Goal: Book appointment/travel/reservation

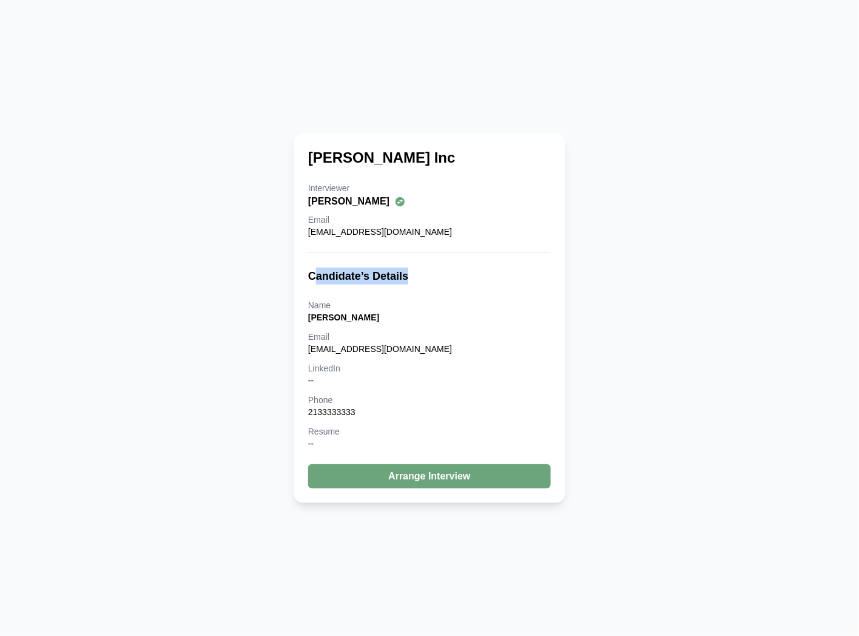
drag, startPoint x: 317, startPoint y: 271, endPoint x: 405, endPoint y: 279, distance: 88.4
click at [405, 279] on h3 "Candidate’s Details" at bounding box center [429, 276] width 243 height 17
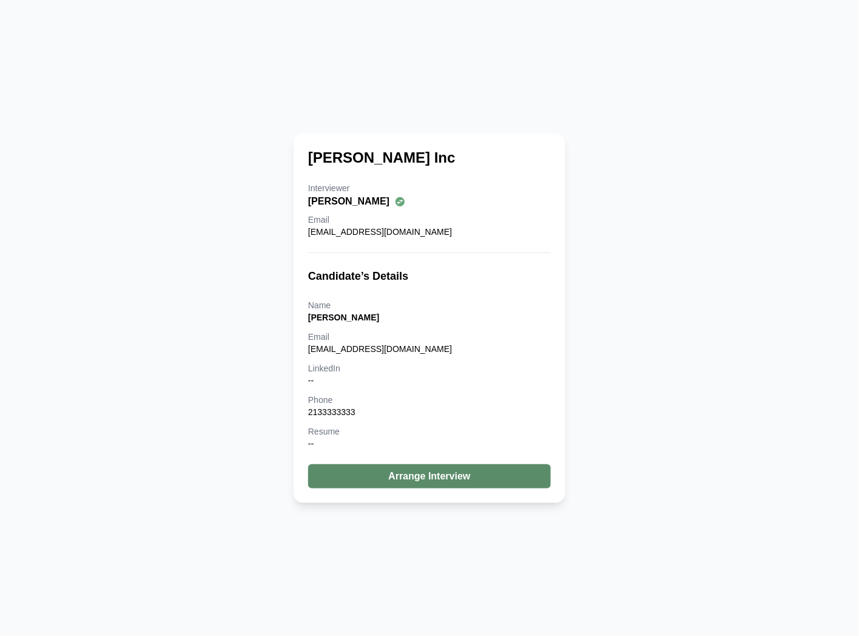
click at [445, 478] on button "Arrange Interview" at bounding box center [429, 476] width 243 height 24
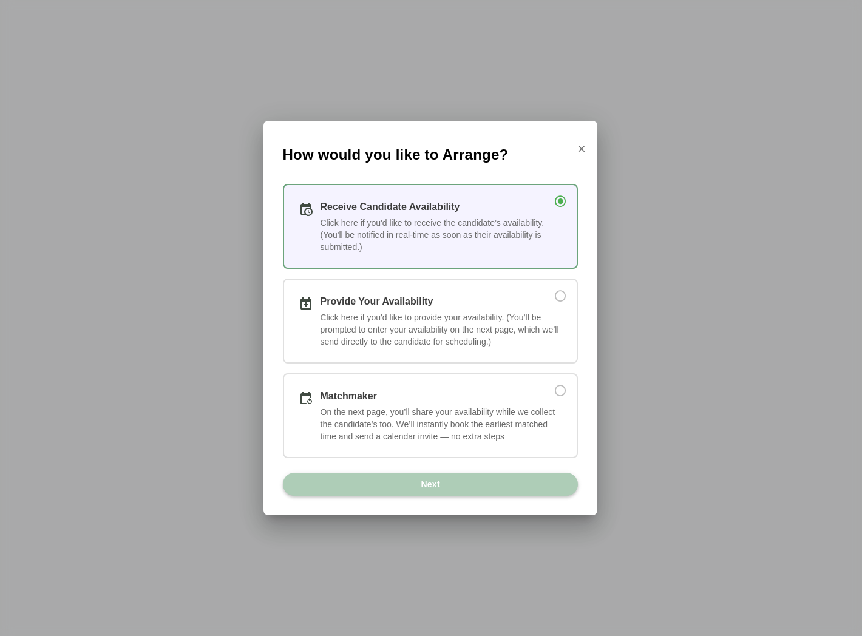
click at [434, 484] on span "Next" at bounding box center [430, 484] width 20 height 23
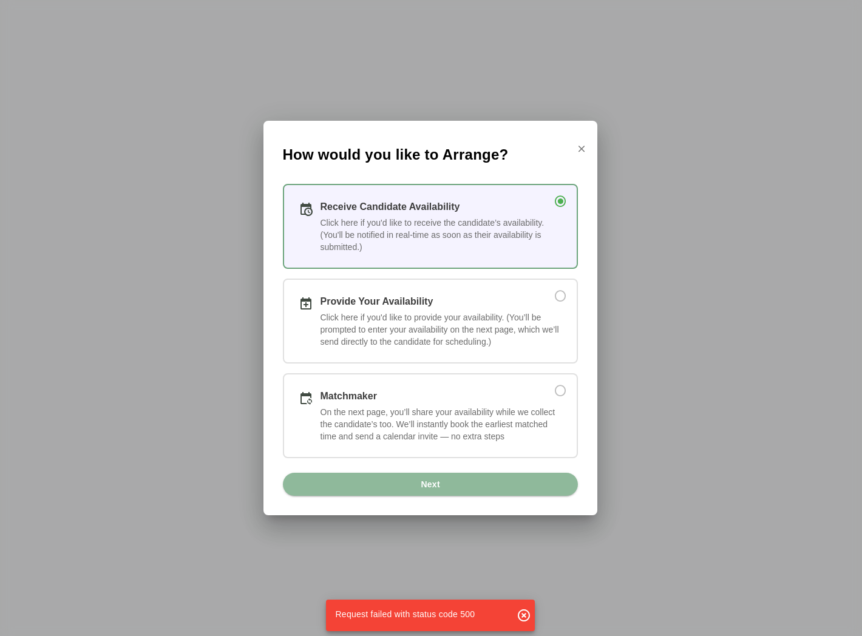
click at [519, 611] on icon "button" at bounding box center [523, 615] width 15 height 15
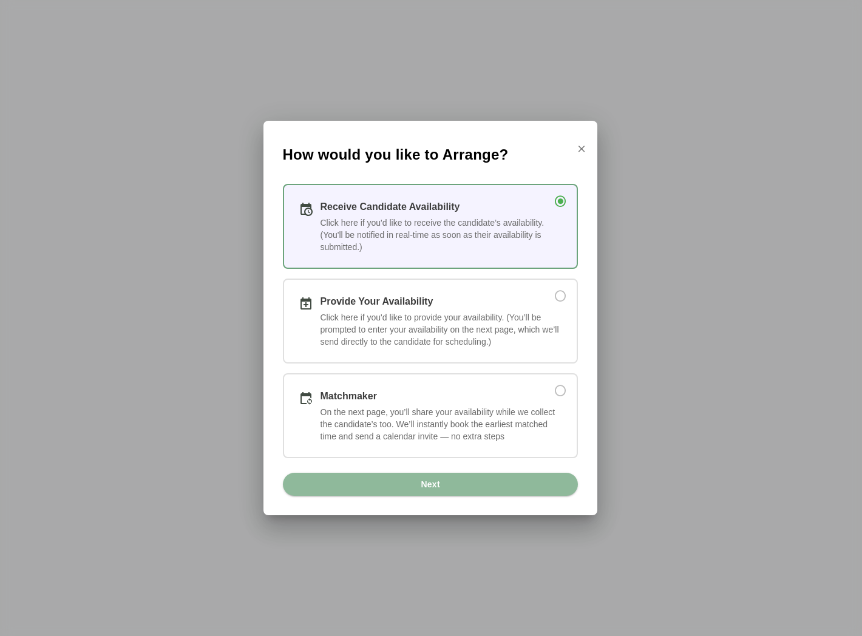
click at [454, 495] on div "Next" at bounding box center [430, 492] width 324 height 38
click at [475, 486] on button "Next" at bounding box center [430, 484] width 295 height 23
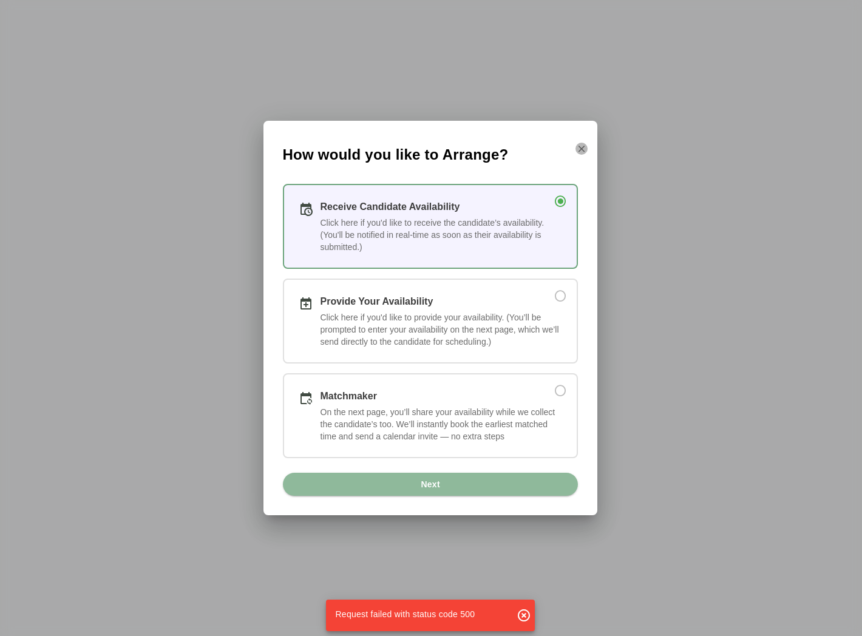
click at [585, 150] on icon "button" at bounding box center [581, 148] width 11 height 11
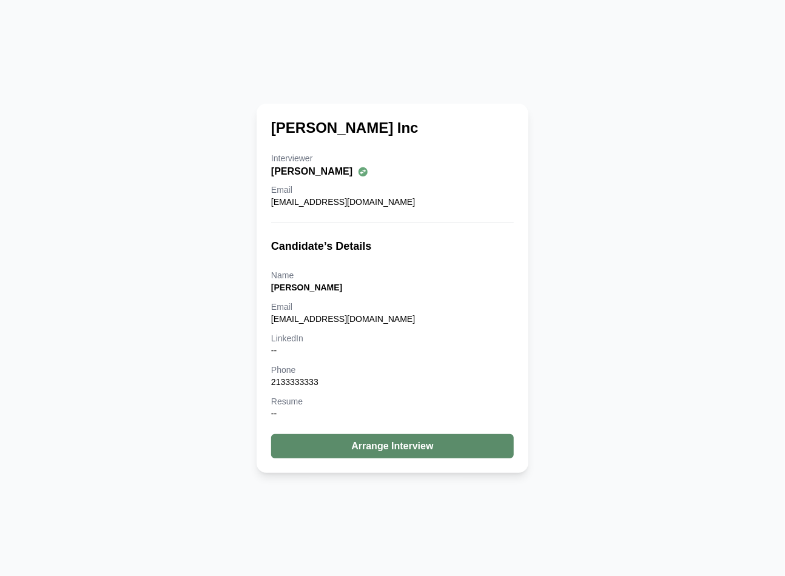
click at [419, 450] on button "Arrange Interview" at bounding box center [392, 446] width 243 height 24
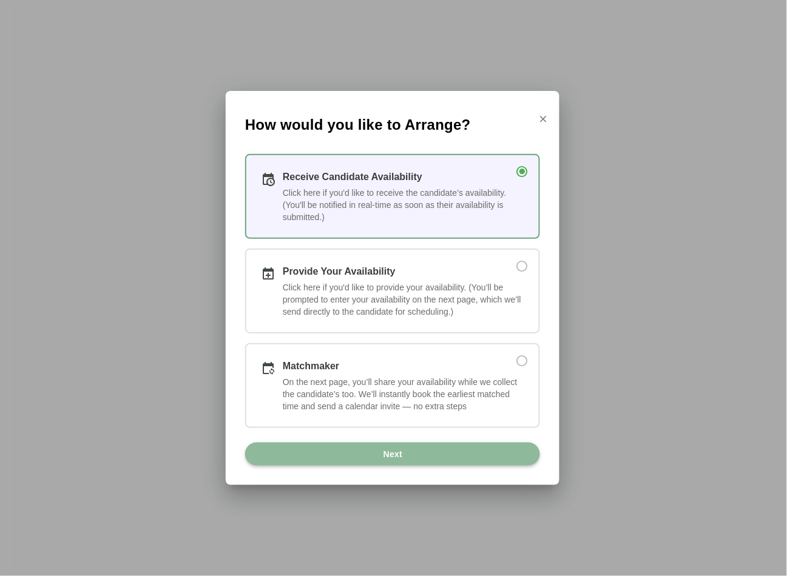
click at [419, 450] on button "Next" at bounding box center [392, 454] width 295 height 23
